Goal: Answer question/provide support

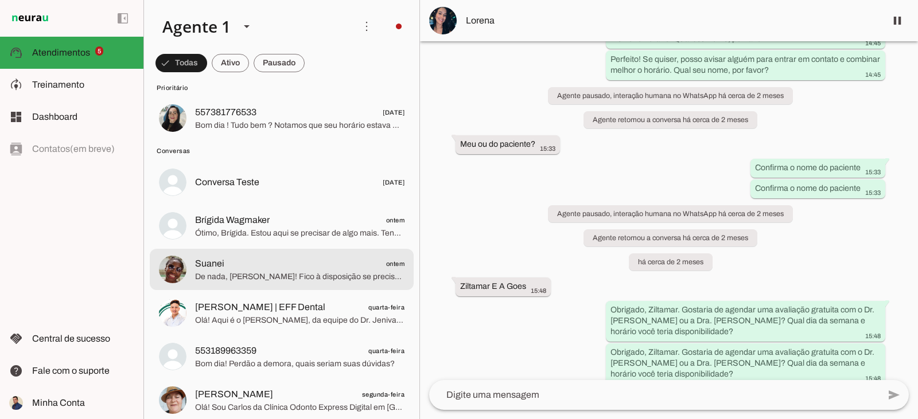
scroll to position [287, 0]
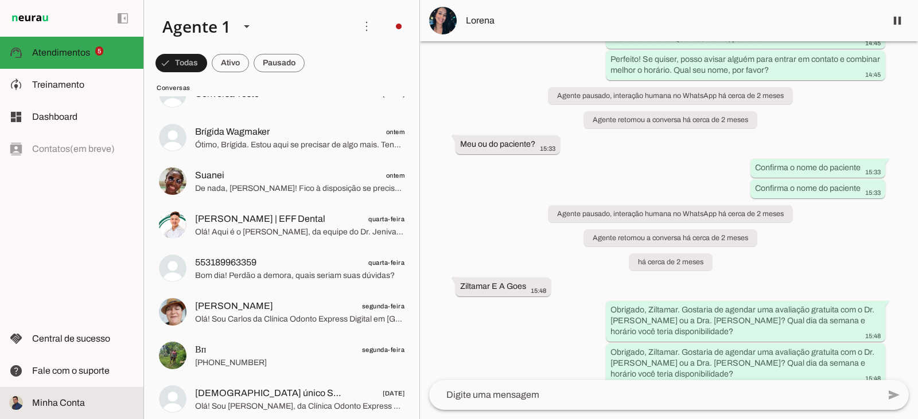
click at [51, 408] on slot at bounding box center [83, 403] width 102 height 14
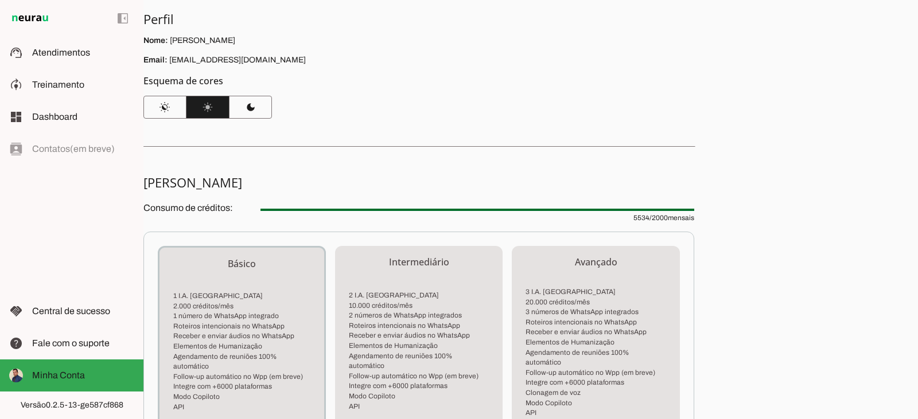
scroll to position [60, 0]
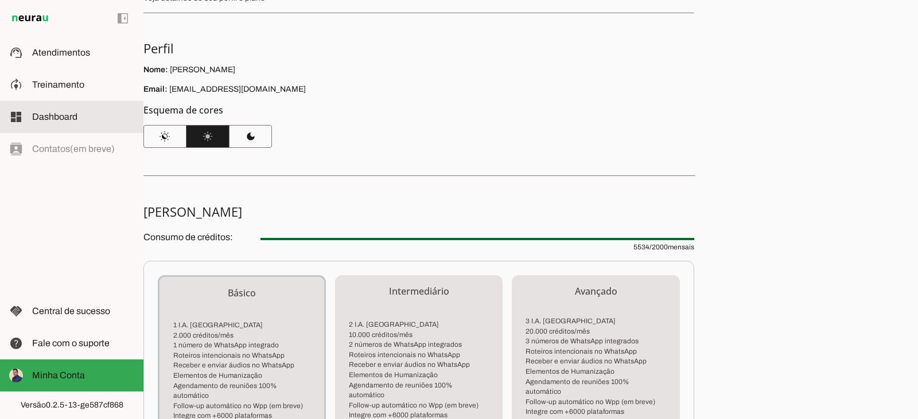
click at [65, 114] on span "Dashboard" at bounding box center [54, 117] width 45 height 10
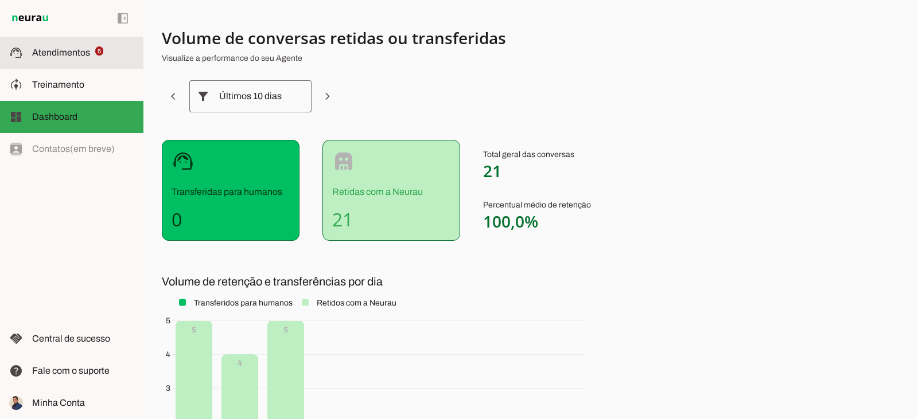
click at [65, 42] on md-item "support_agent Atendimentos Atendimentos 5" at bounding box center [71, 53] width 143 height 32
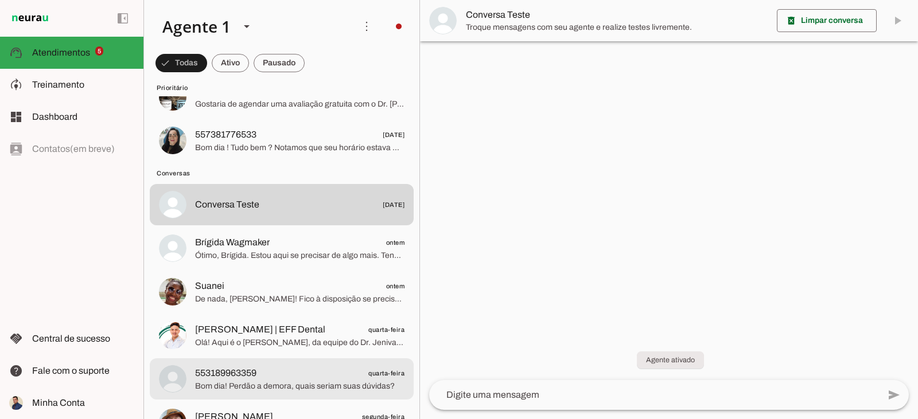
scroll to position [172, 0]
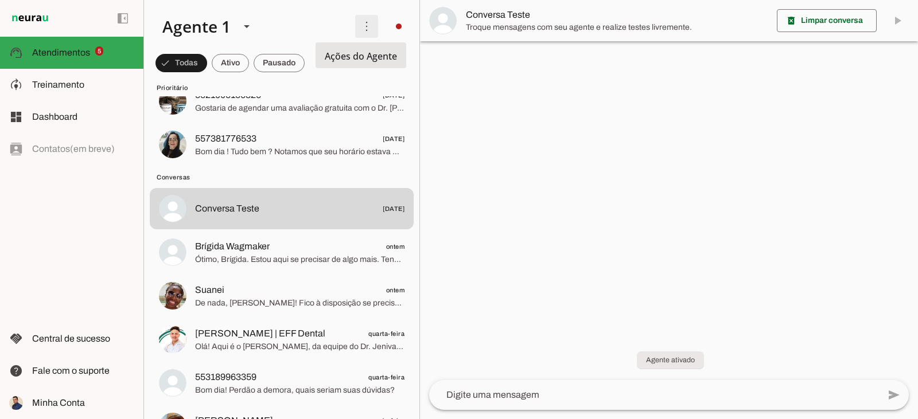
click at [353, 29] on span at bounding box center [367, 27] width 28 height 28
click at [321, 8] on slot at bounding box center [249, 26] width 193 height 39
drag, startPoint x: 32, startPoint y: 18, endPoint x: 125, endPoint y: 27, distance: 93.4
click at [34, 18] on img at bounding box center [30, 18] width 42 height 14
click at [125, 27] on span at bounding box center [123, 19] width 28 height 28
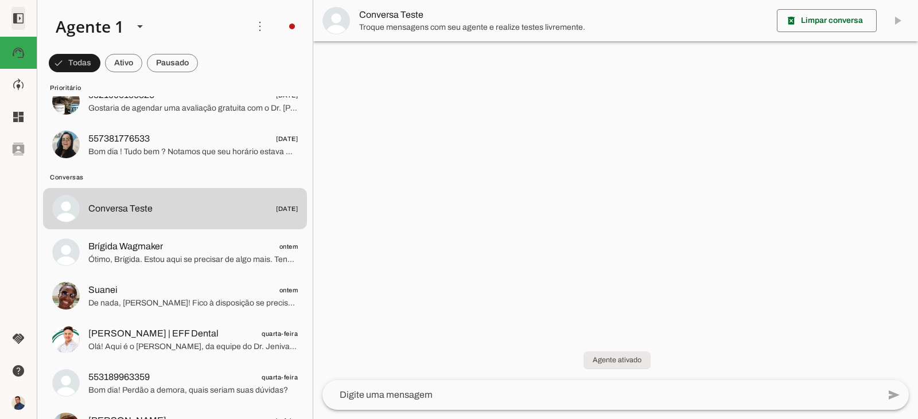
click at [14, 18] on span at bounding box center [19, 19] width 28 height 28
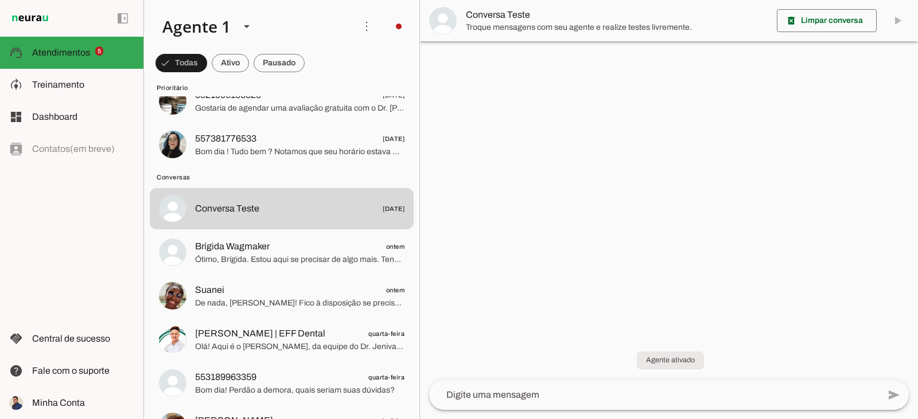
click at [87, 318] on div "left_panel_open left_panel_close" at bounding box center [71, 209] width 143 height 419
drag, startPoint x: 83, startPoint y: 401, endPoint x: 61, endPoint y: 388, distance: 26.0
click at [84, 402] on span "Minha Conta" at bounding box center [58, 403] width 53 height 10
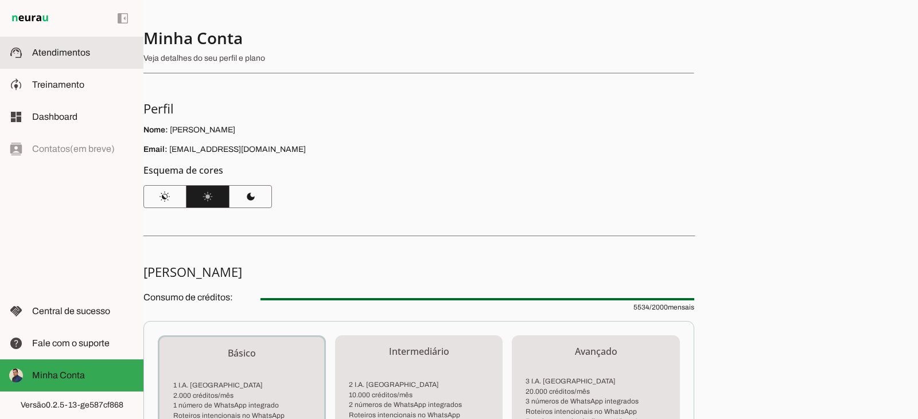
click at [67, 54] on span "Atendimentos" at bounding box center [61, 53] width 58 height 10
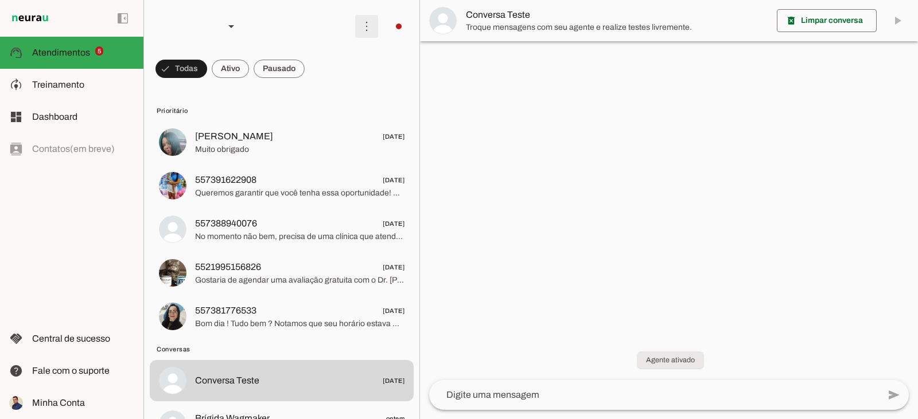
click at [372, 20] on span at bounding box center [367, 27] width 28 height 28
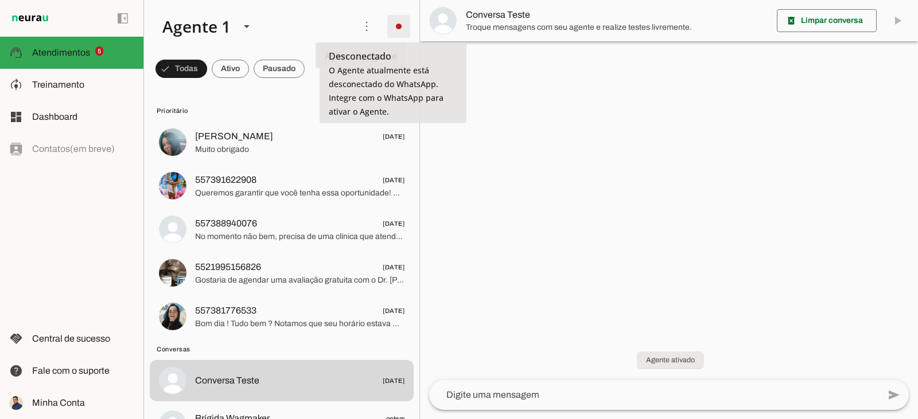
click at [402, 31] on span at bounding box center [399, 27] width 28 height 28
click at [525, 67] on md-item "Integrar com WhatsApp" at bounding box center [557, 69] width 65 height 55
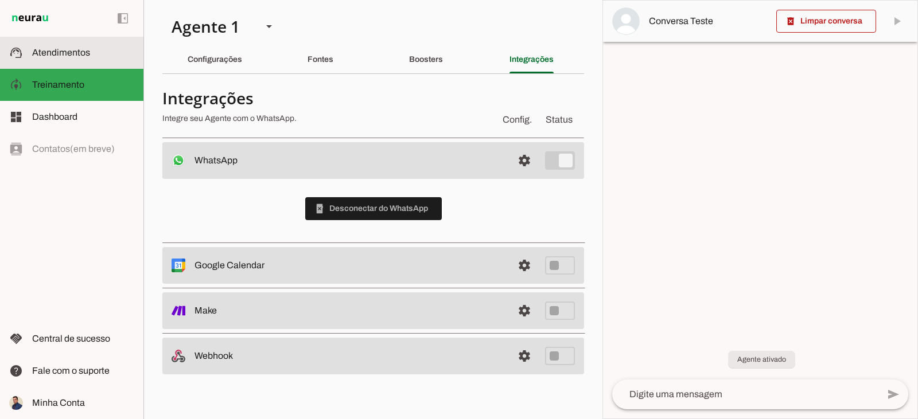
click at [103, 60] on md-item "support_agent Atendimentos Atendimentos" at bounding box center [71, 53] width 143 height 32
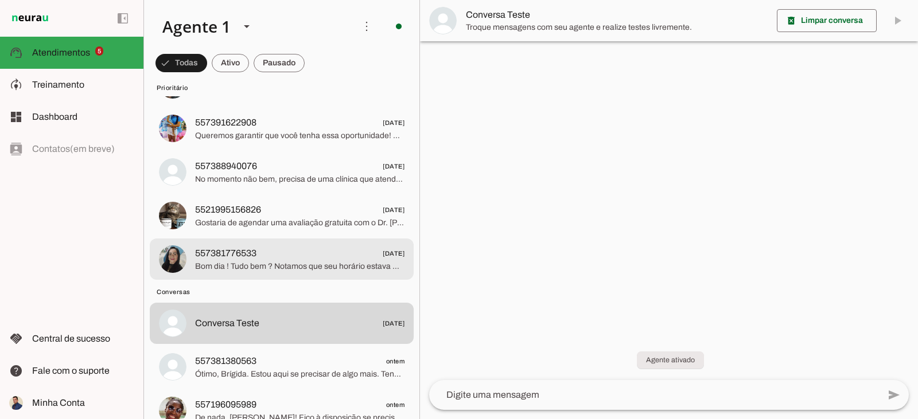
scroll to position [115, 0]
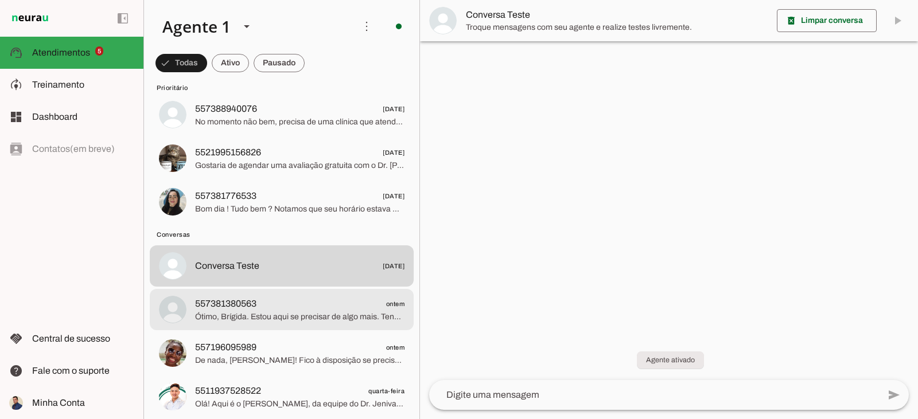
click at [320, 318] on span "Ótimo, Brígida. Estou aqui se precisar de algo mais. Tenha um excelente dia!" at bounding box center [299, 316] width 209 height 11
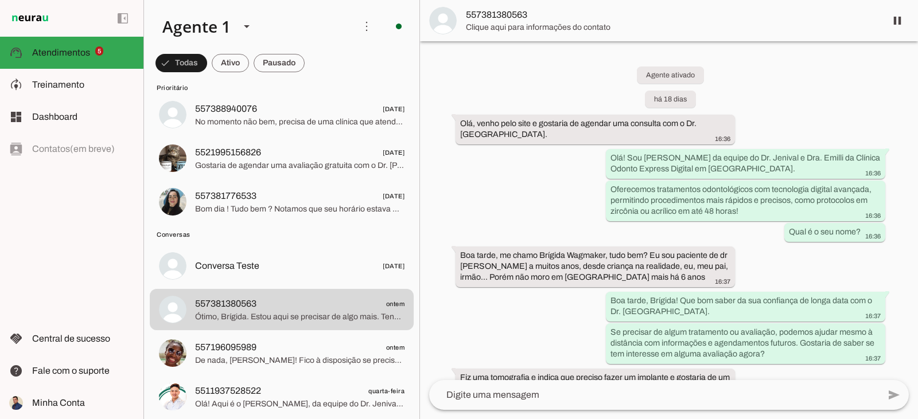
scroll to position [2941, 0]
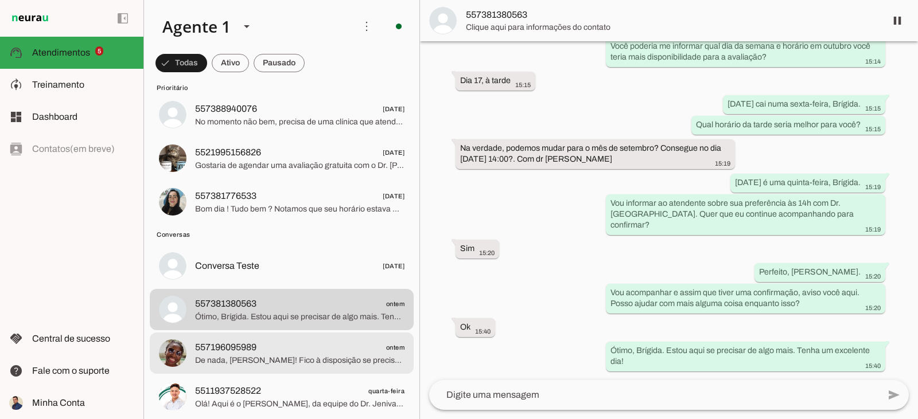
click at [290, 356] on span "De nada, [PERSON_NAME]! Fico à disposição se precisar. Tenha um ótimo dia!" at bounding box center [299, 360] width 209 height 11
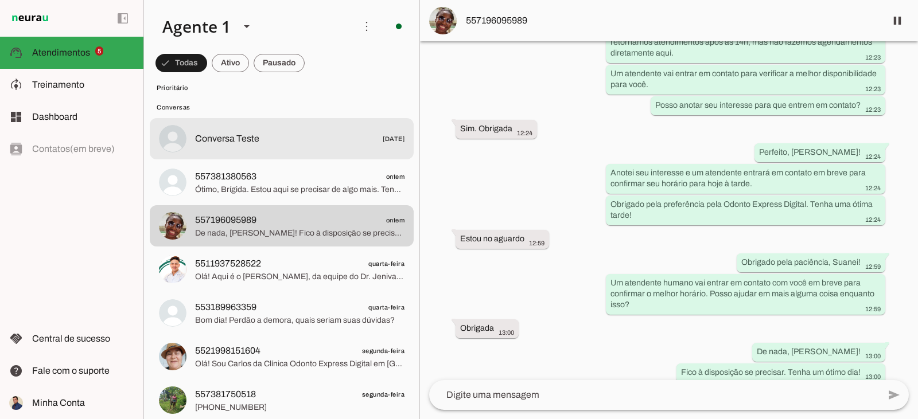
scroll to position [344, 0]
